Goal: Transaction & Acquisition: Purchase product/service

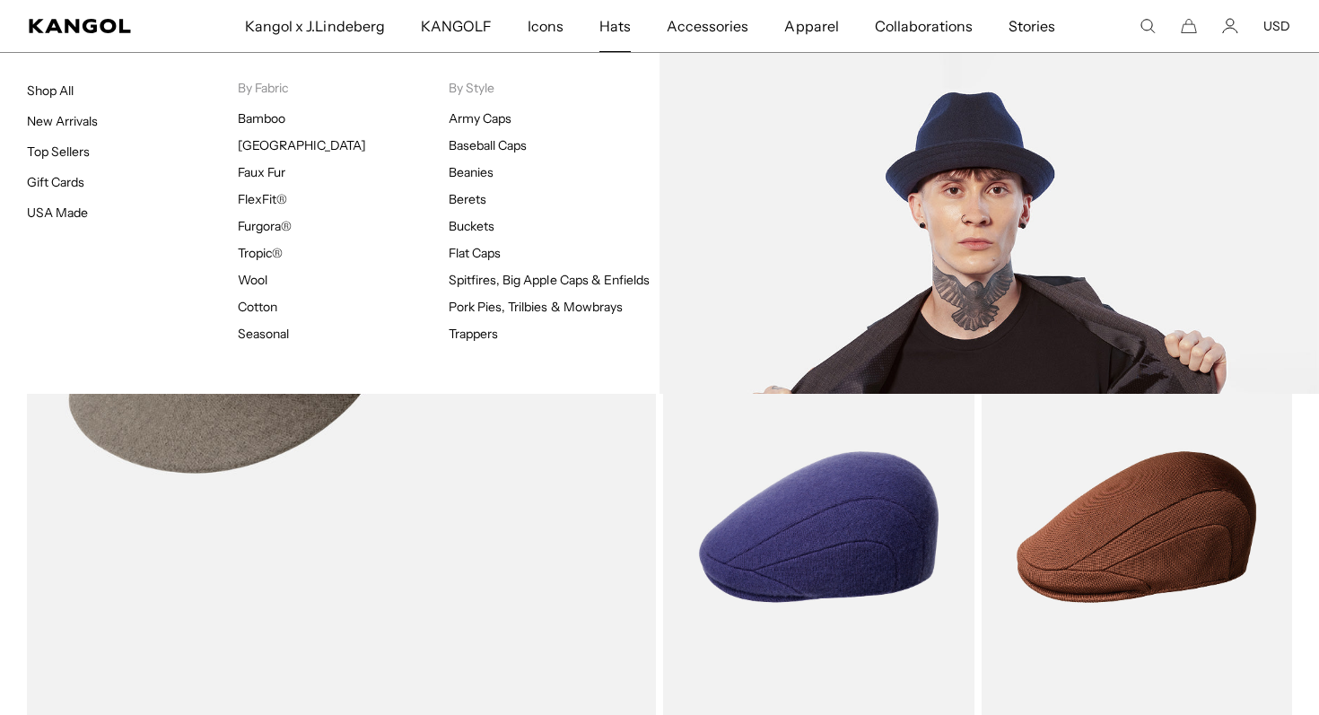
scroll to position [0, 370]
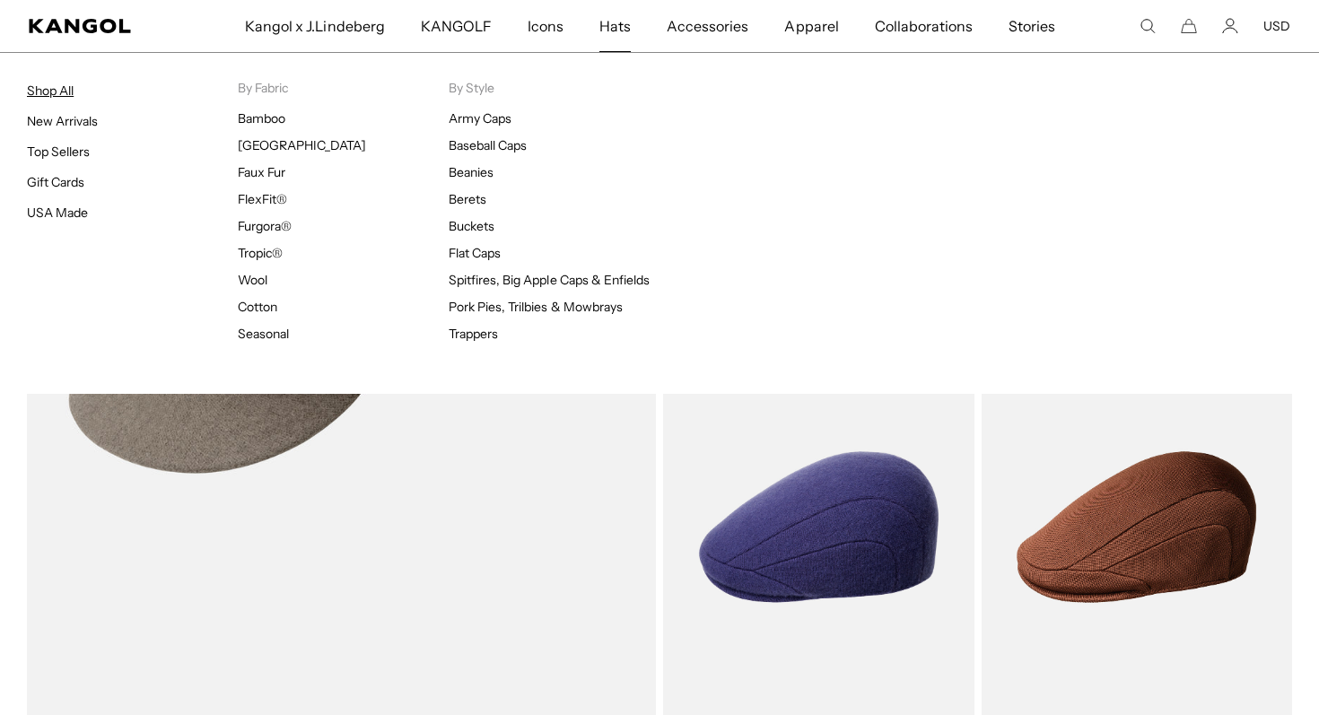
click at [66, 91] on link "Shop All" at bounding box center [50, 91] width 47 height 16
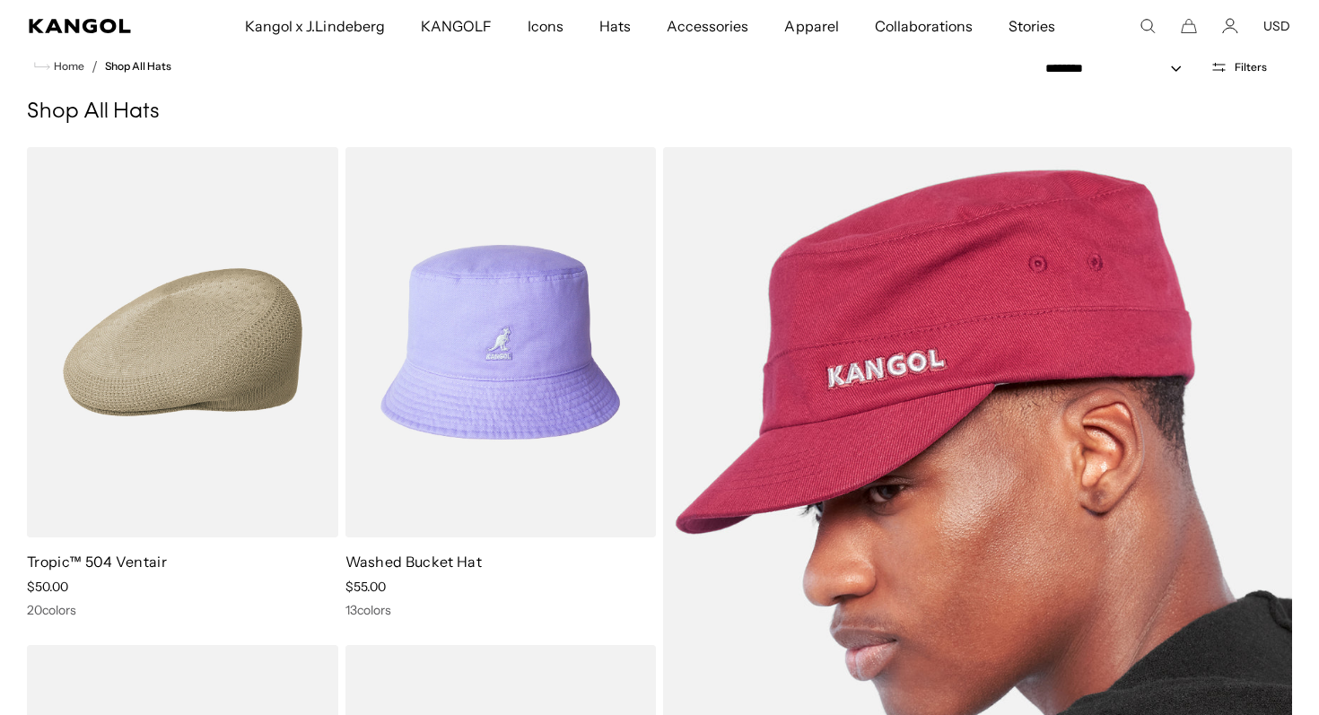
scroll to position [79, 0]
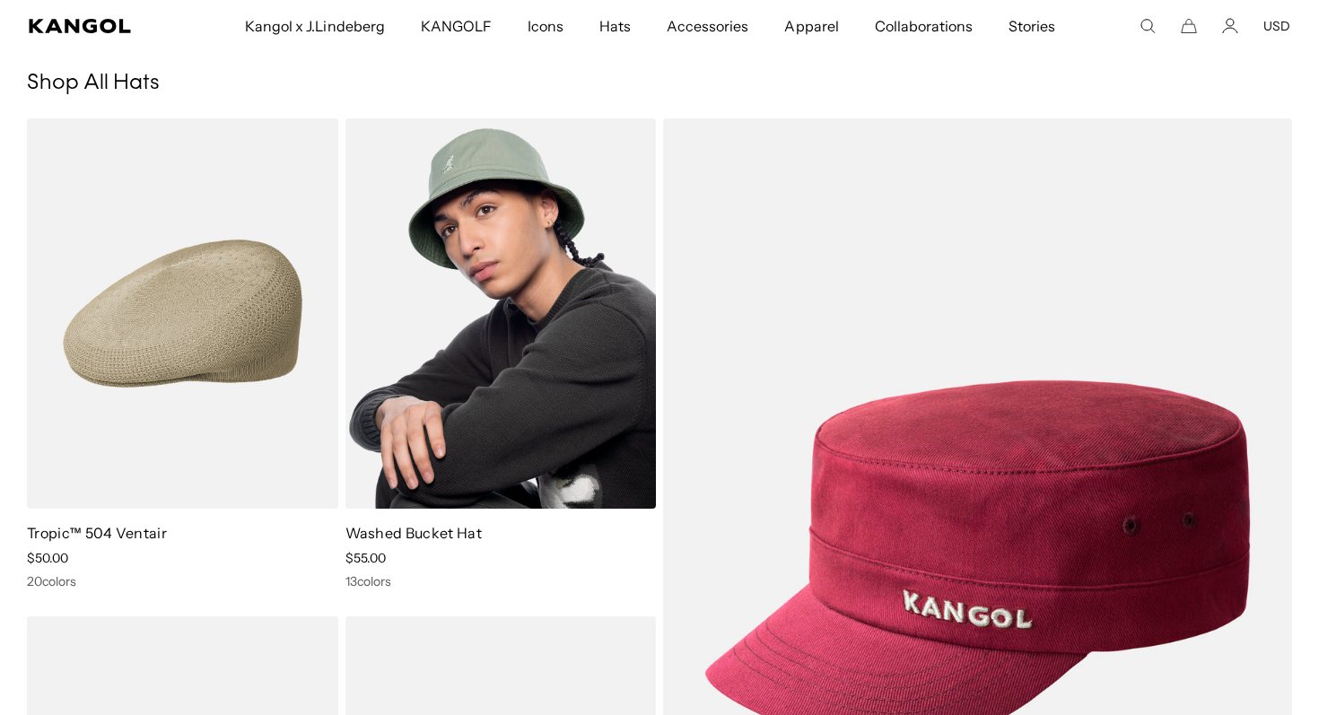
click at [552, 313] on img at bounding box center [500, 313] width 311 height 390
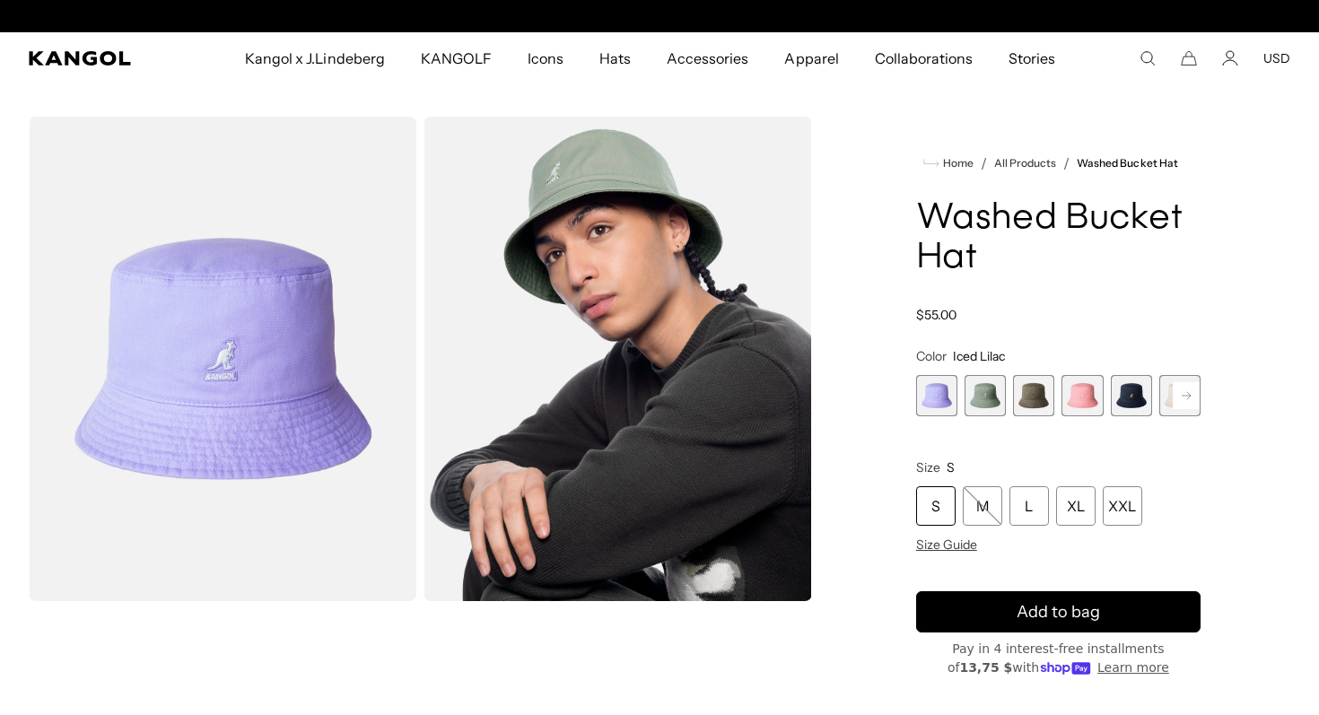
scroll to position [0, 370]
click at [995, 392] on span "2 of 13" at bounding box center [984, 395] width 41 height 41
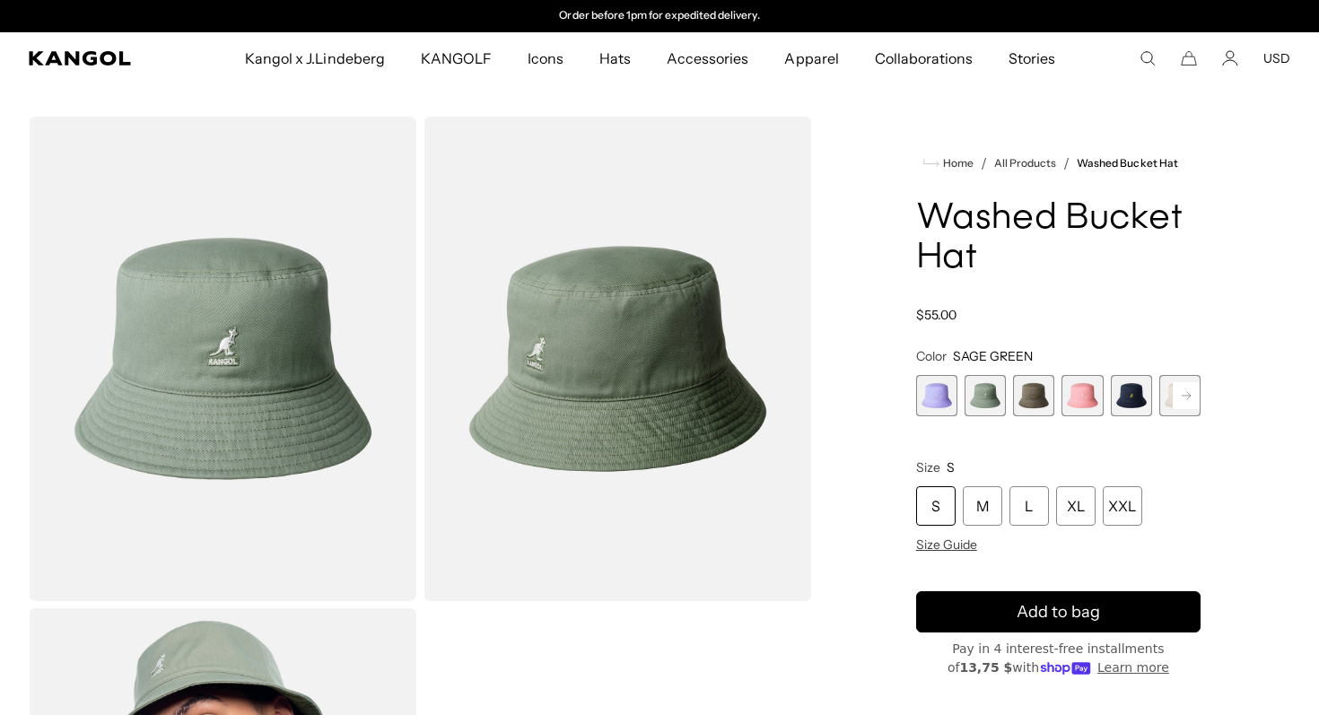
click at [1030, 398] on span "3 of 13" at bounding box center [1033, 395] width 41 height 41
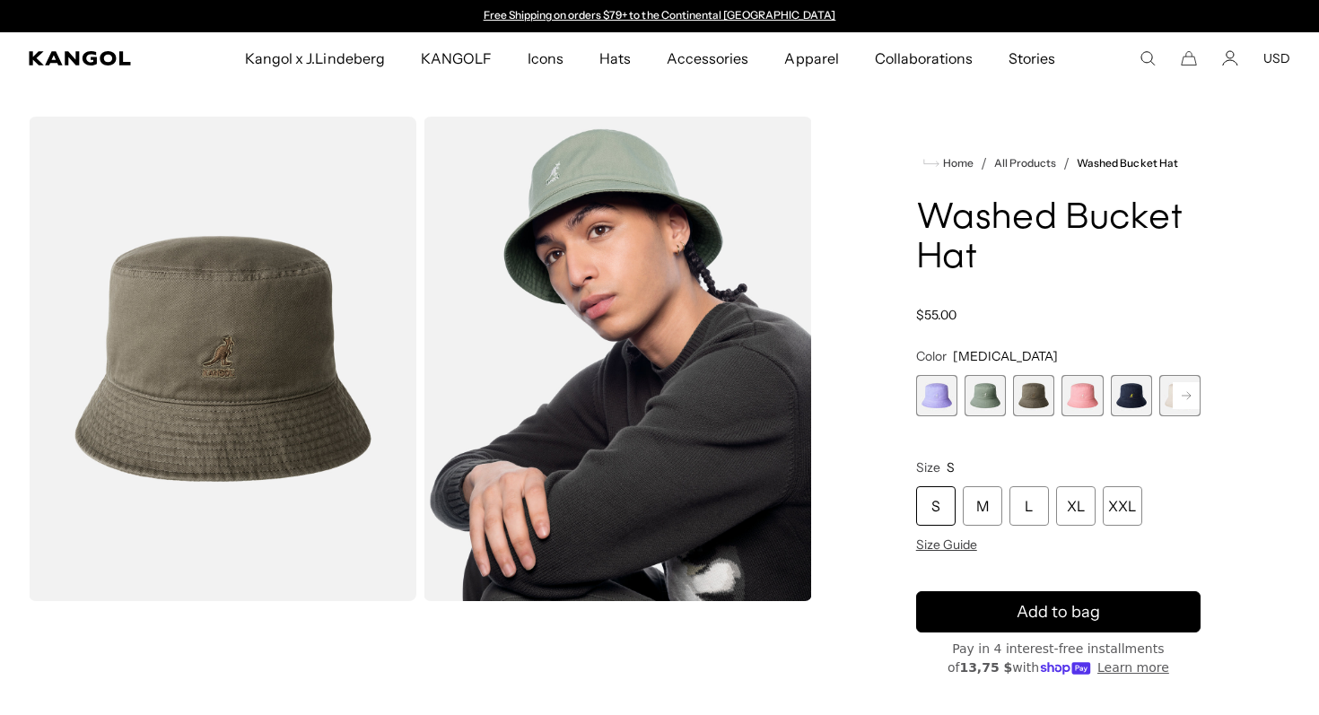
click at [1075, 408] on span "4 of 13" at bounding box center [1081, 395] width 41 height 41
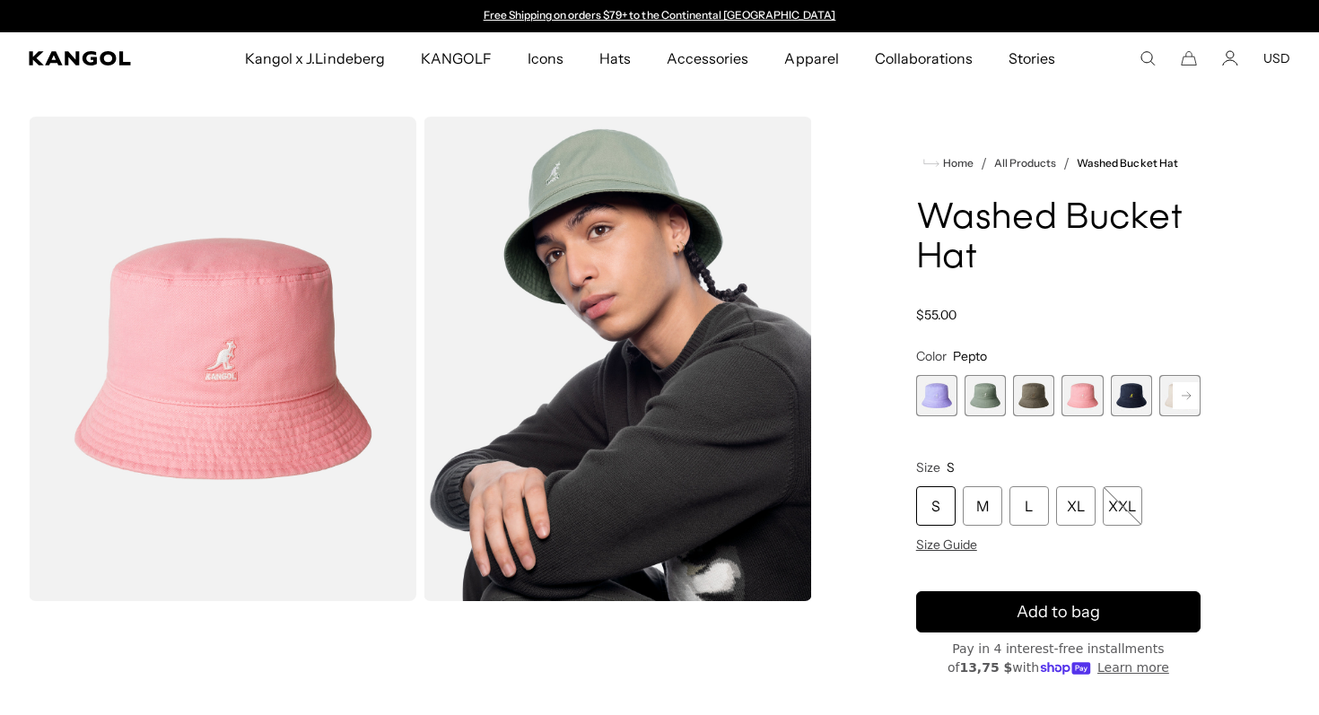
click at [1131, 396] on span "5 of 13" at bounding box center [1130, 395] width 41 height 41
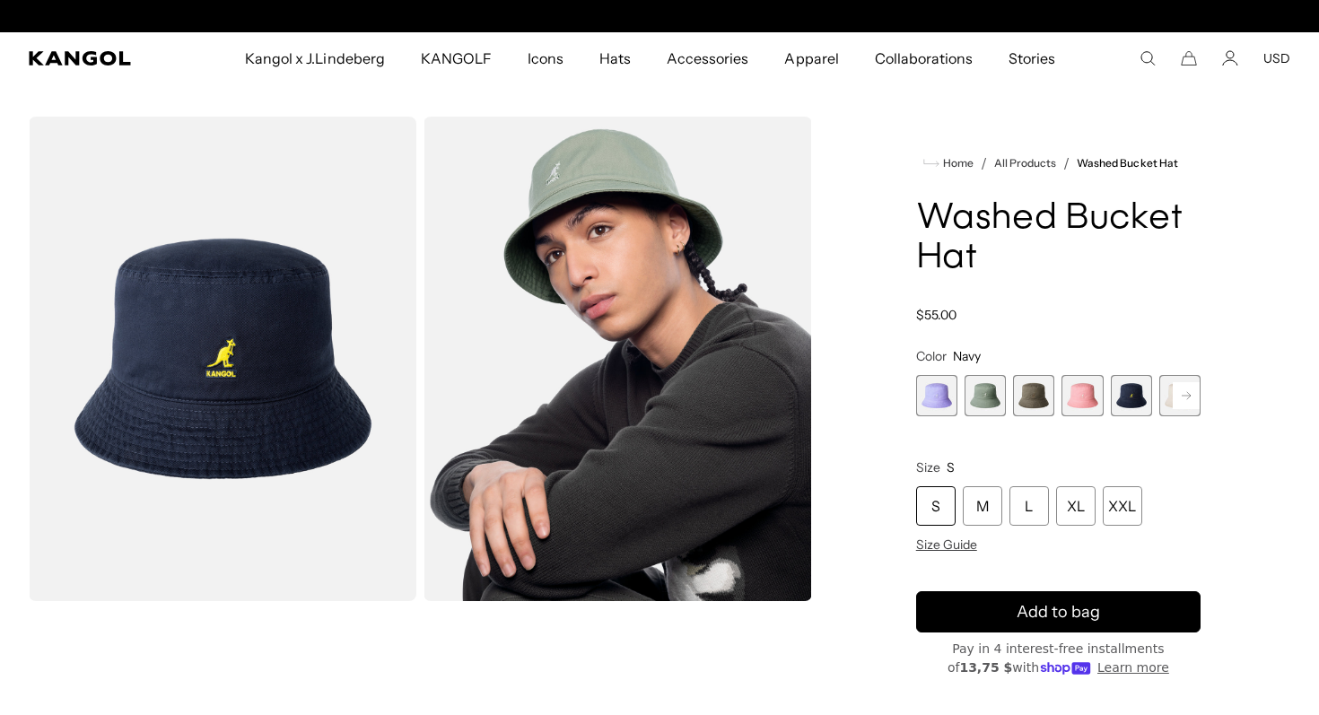
scroll to position [0, 370]
click at [1131, 396] on span "5 of 13" at bounding box center [1130, 395] width 41 height 41
click at [1143, 59] on icon "Search here" at bounding box center [1147, 58] width 16 height 16
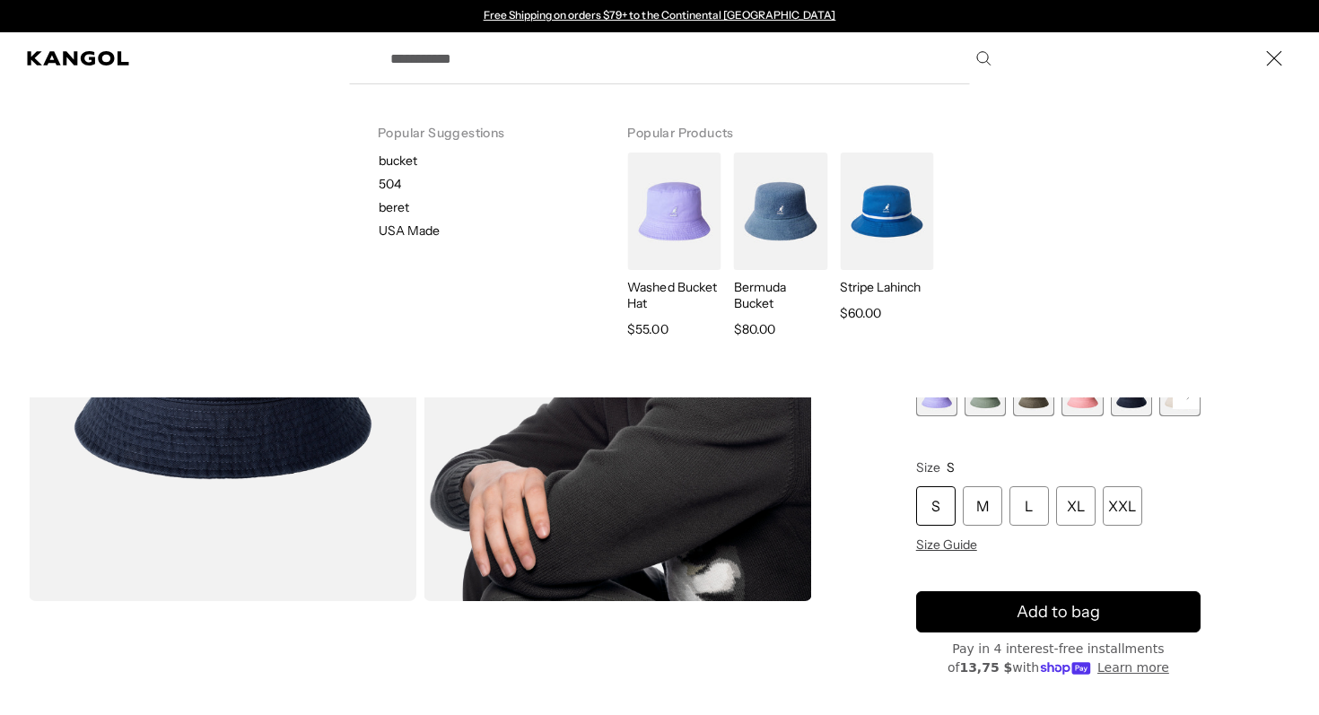
click at [388, 165] on p "bucket" at bounding box center [489, 160] width 220 height 16
type input "******"
